Goal: Task Accomplishment & Management: Manage account settings

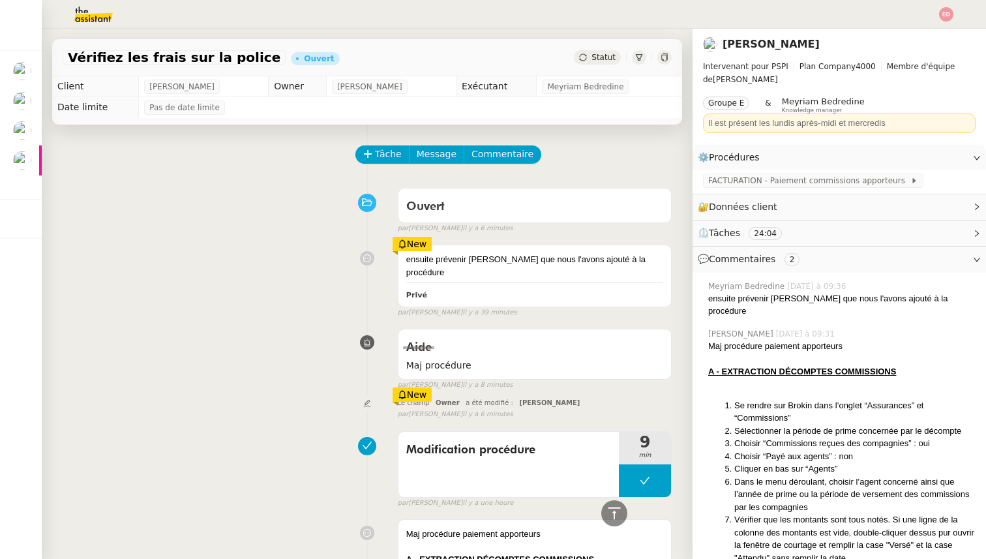
scroll to position [241, 0]
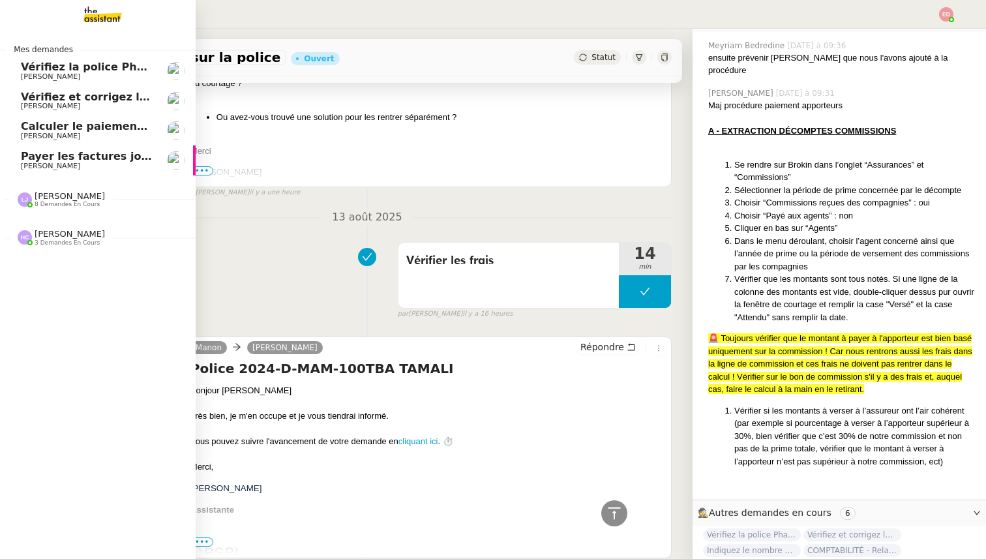
click at [56, 203] on span "8 demandes en cours" at bounding box center [67, 204] width 65 height 7
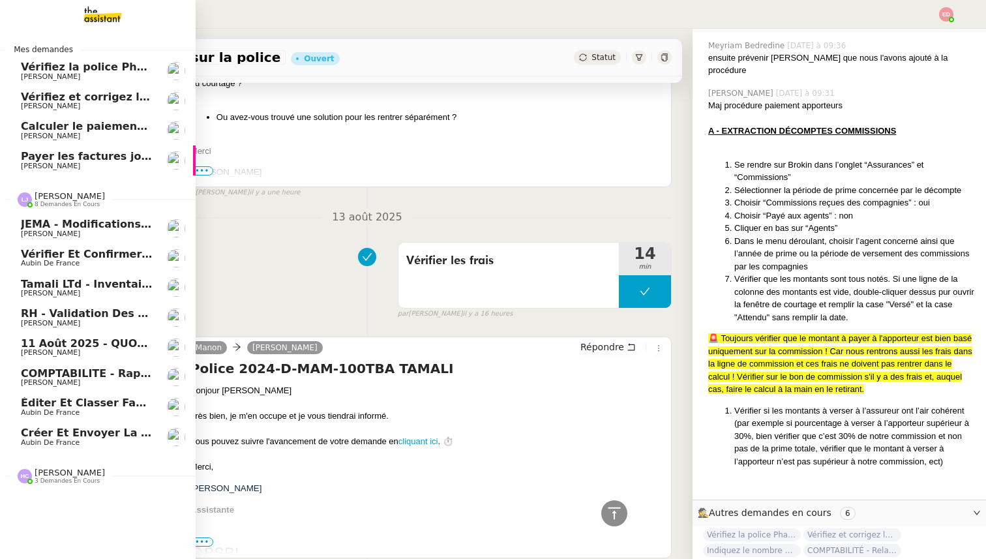
click at [35, 436] on span "Créer et envoyer la facture Steelhead" at bounding box center [134, 432] width 227 height 12
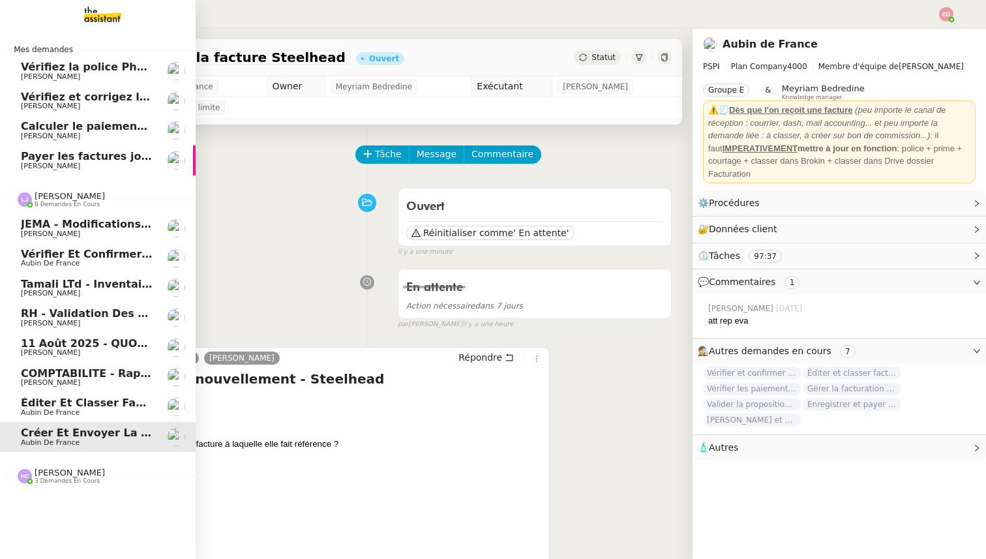
click at [39, 406] on span "Éditer et classer facture police 529444" at bounding box center [137, 402] width 232 height 12
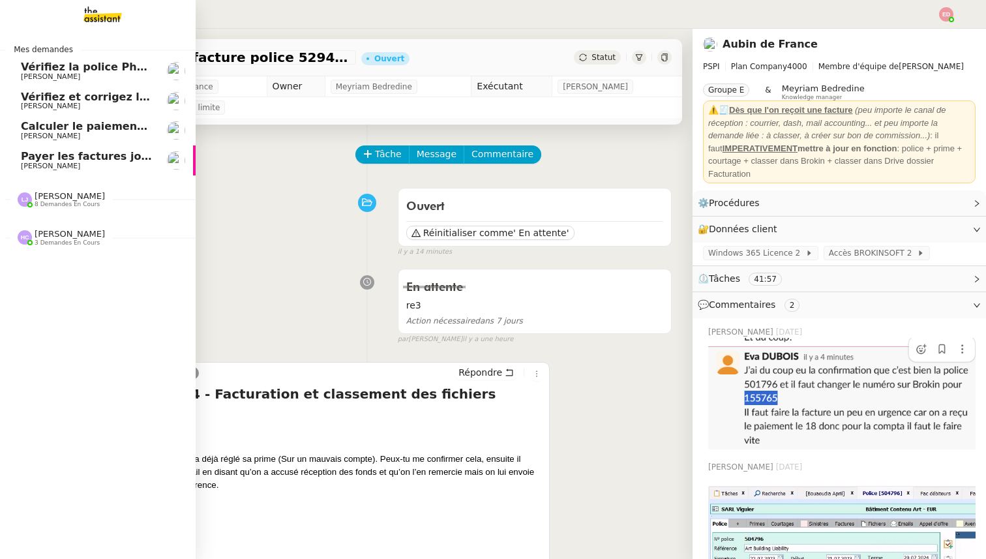
click at [56, 164] on span "[PERSON_NAME]" at bounding box center [50, 166] width 59 height 8
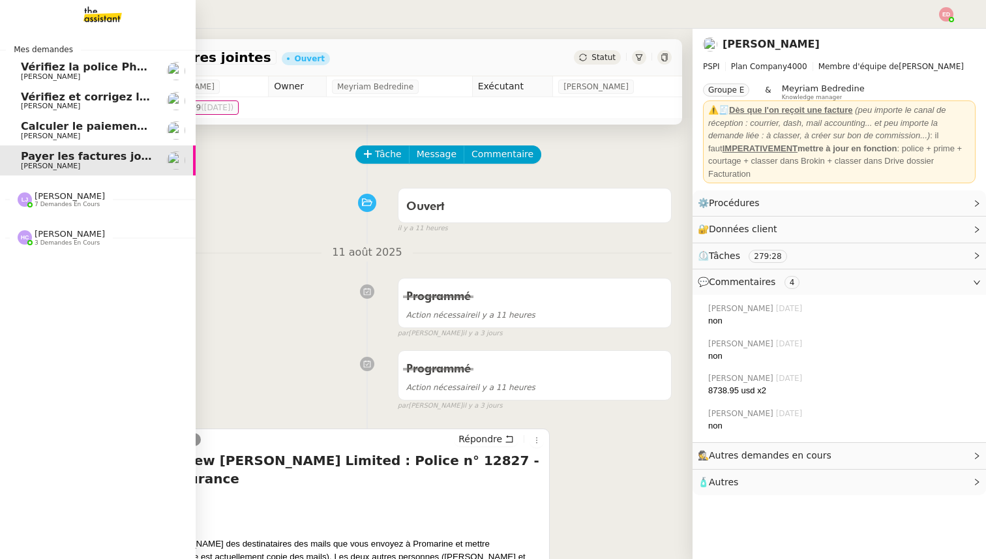
click at [54, 104] on span "[PERSON_NAME]" at bounding box center [50, 106] width 59 height 8
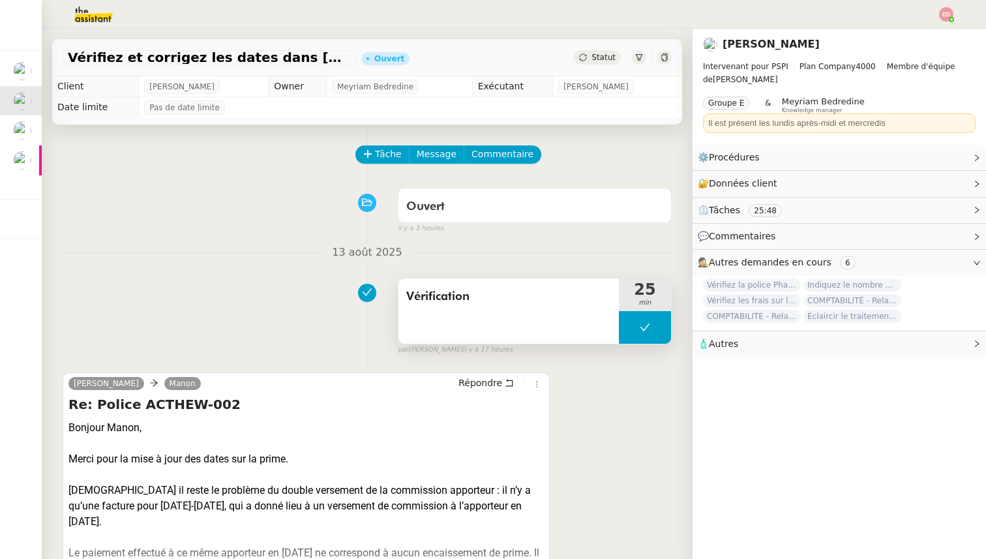
click at [629, 331] on button at bounding box center [645, 327] width 52 height 33
click at [624, 331] on icon at bounding box center [619, 327] width 10 height 10
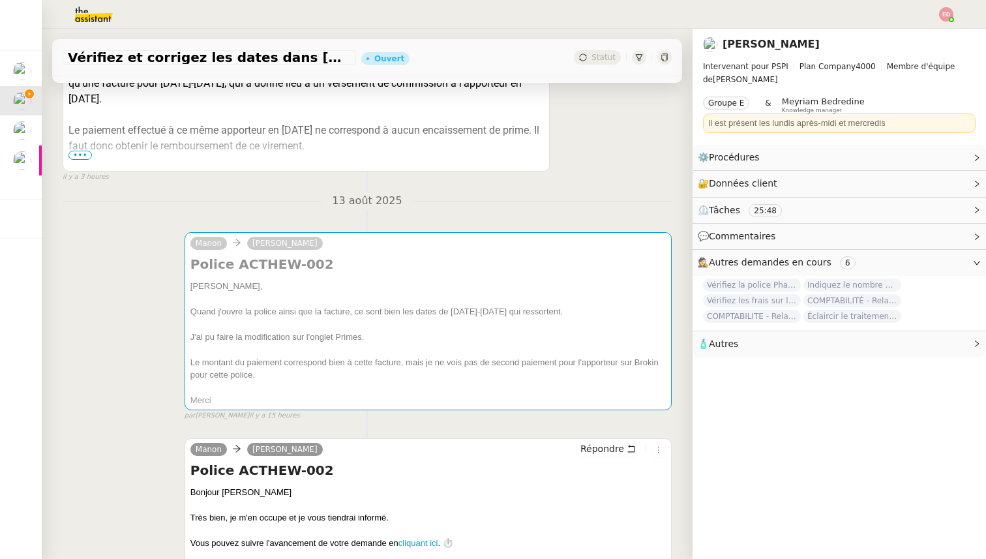
scroll to position [435, 0]
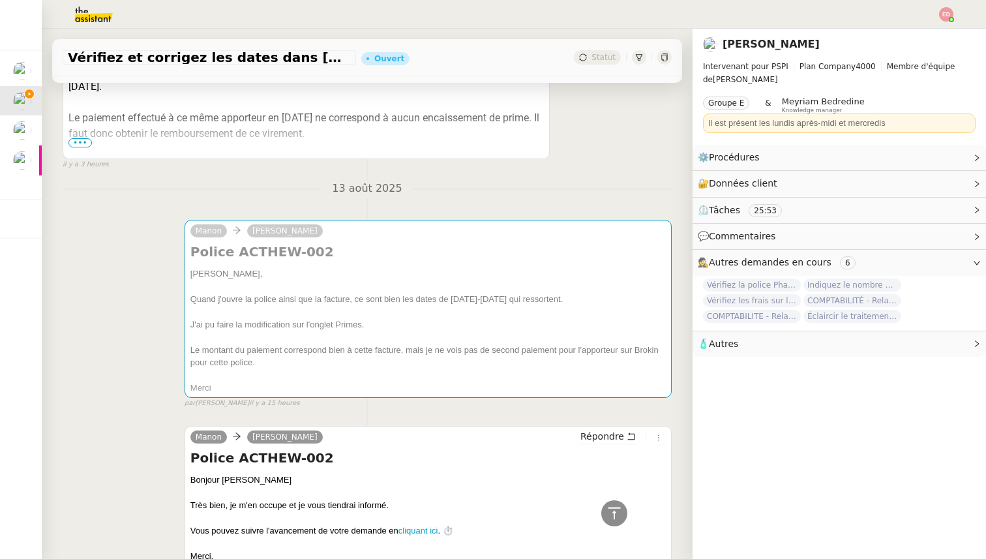
click at [77, 145] on span "•••" at bounding box center [79, 142] width 23 height 9
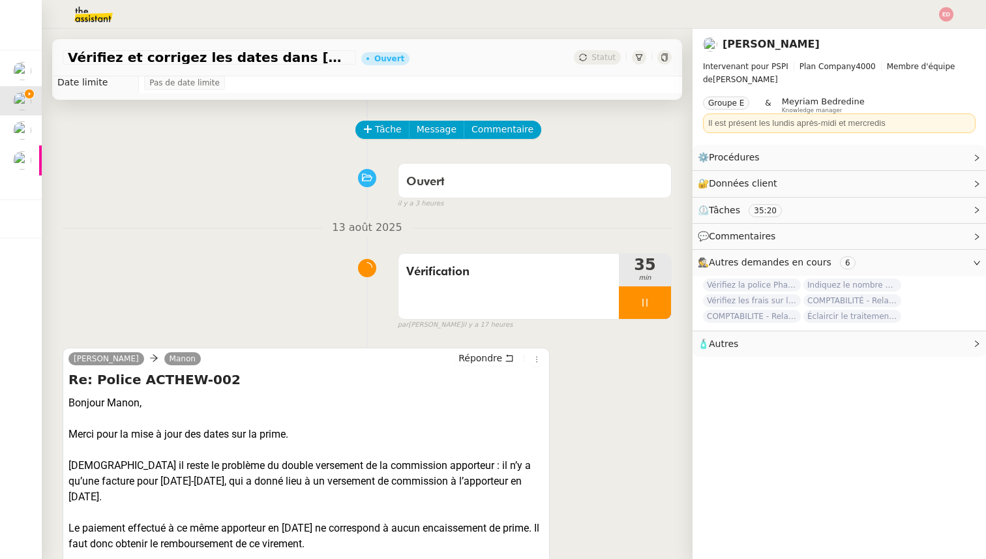
scroll to position [0, 0]
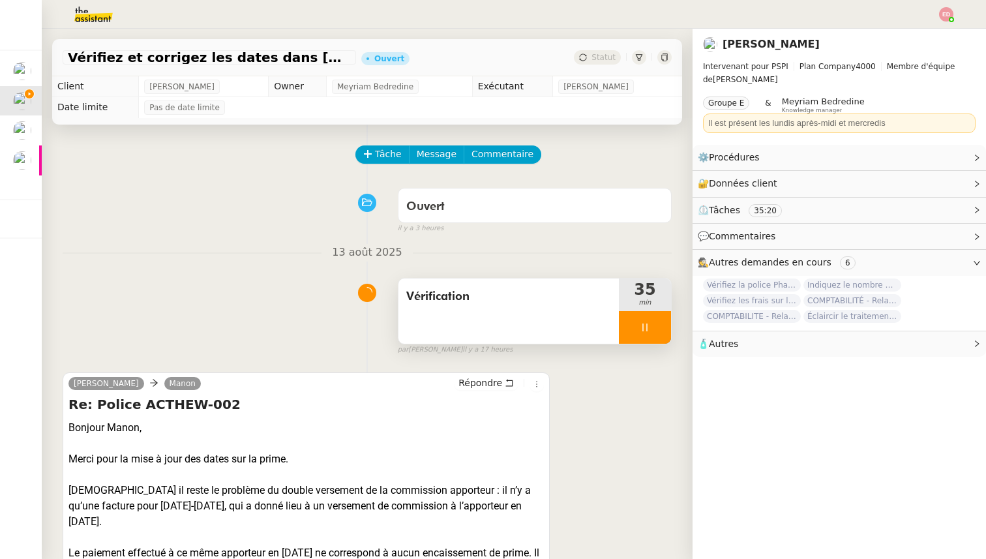
click at [657, 323] on div at bounding box center [645, 327] width 52 height 33
click at [657, 323] on icon at bounding box center [658, 327] width 10 height 10
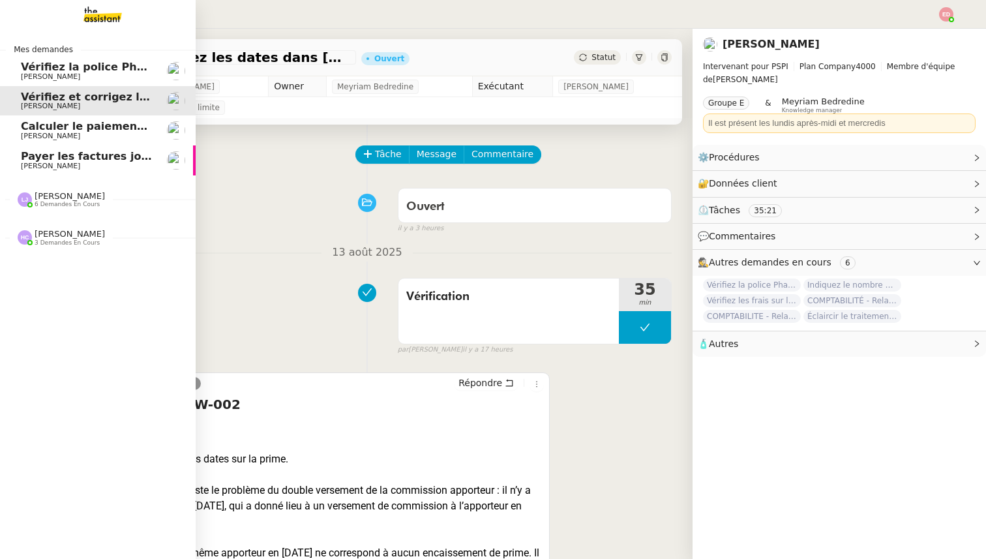
click at [23, 162] on span "Payer les factures jointes" at bounding box center [95, 156] width 149 height 12
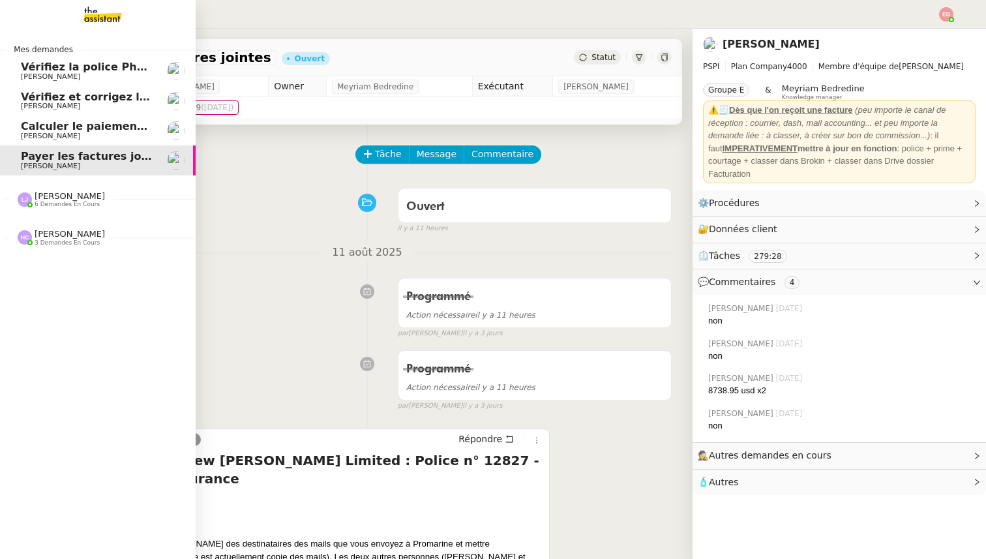
click at [86, 199] on div "[PERSON_NAME] 6 demandes en cours" at bounding box center [70, 199] width 70 height 17
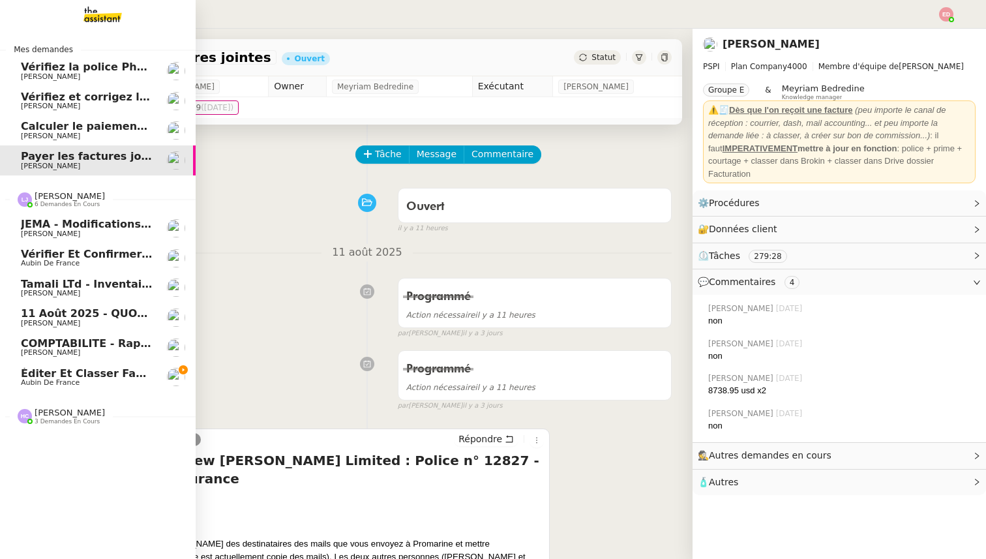
click at [63, 344] on span "COMPTABILITE - Rapprochement bancaire - 14 août 2025" at bounding box center [189, 343] width 336 height 12
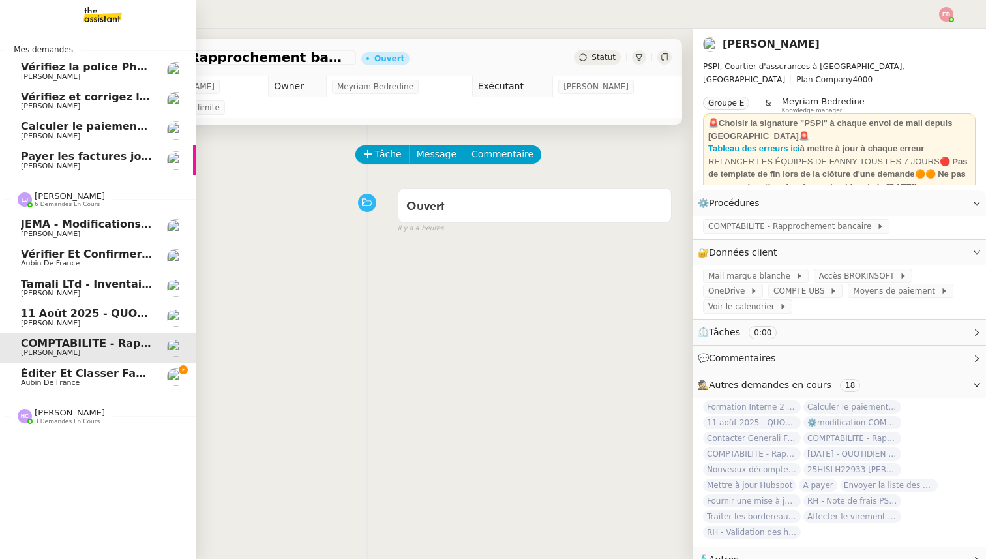
click at [63, 370] on span "Éditer et classer facture police 529444" at bounding box center [137, 373] width 232 height 12
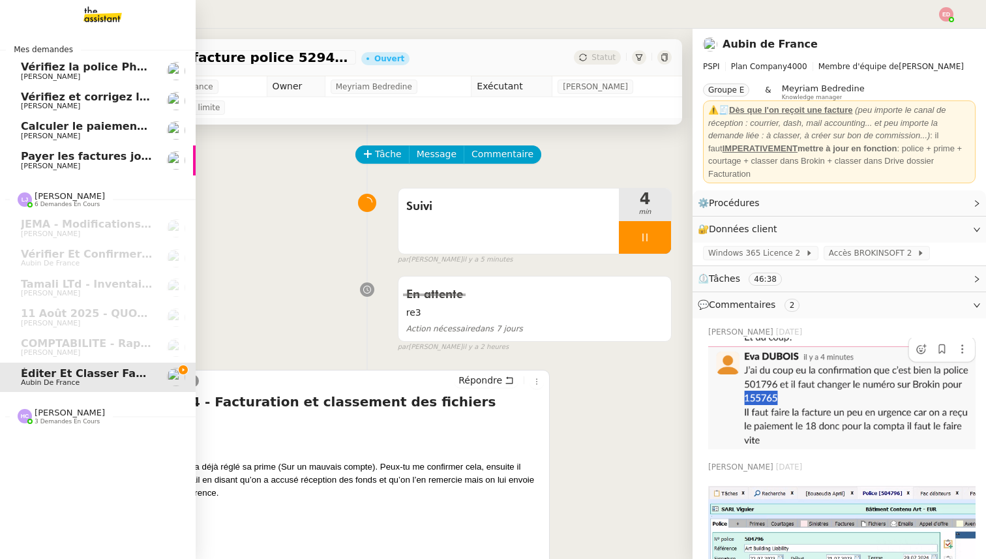
click at [29, 411] on img at bounding box center [25, 416] width 14 height 14
